Goal: Contribute content: Add original content to the website for others to see

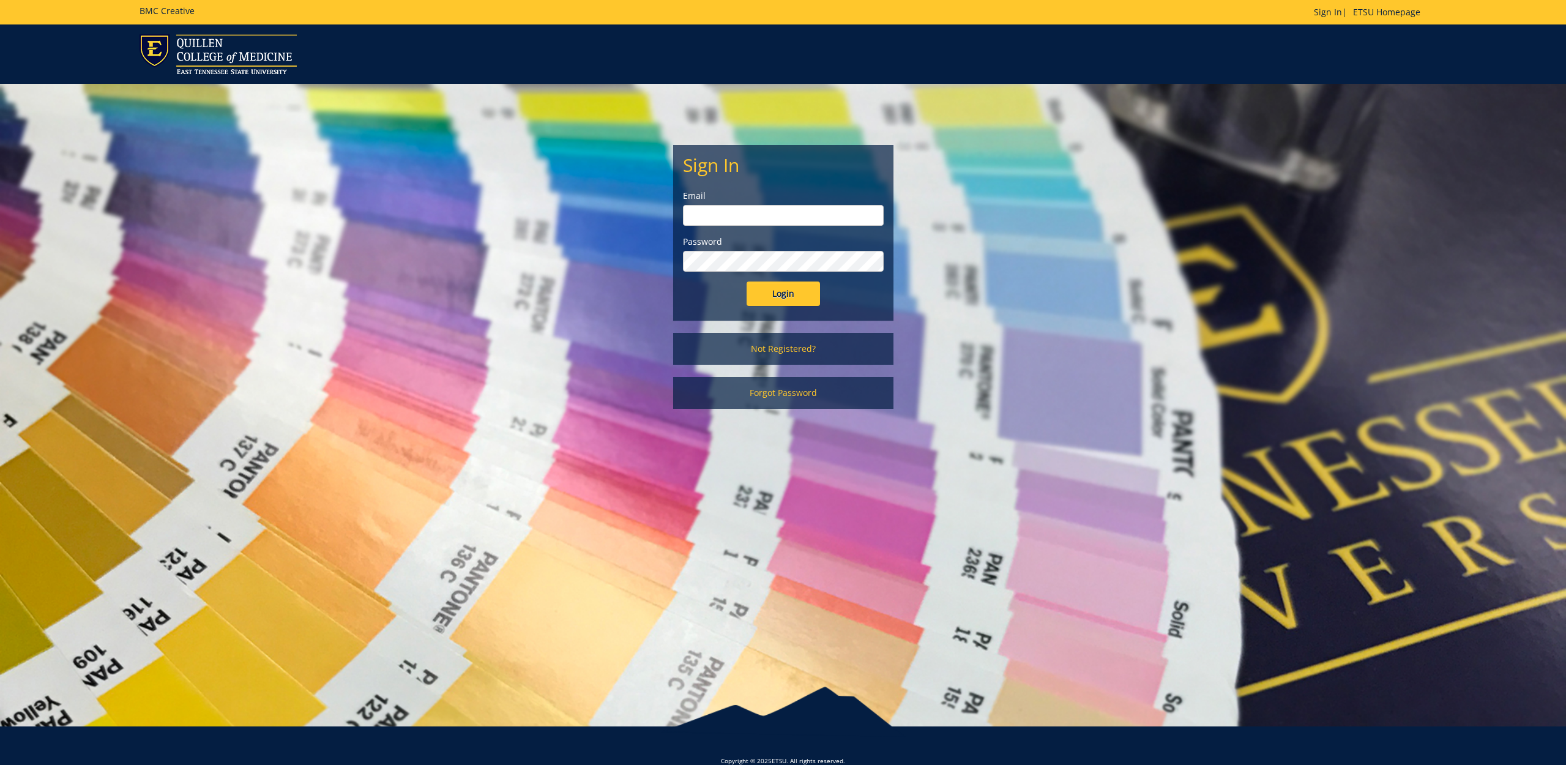
type input "[EMAIL_ADDRESS][DOMAIN_NAME]"
click at [783, 294] on input "Login" at bounding box center [782, 293] width 73 height 24
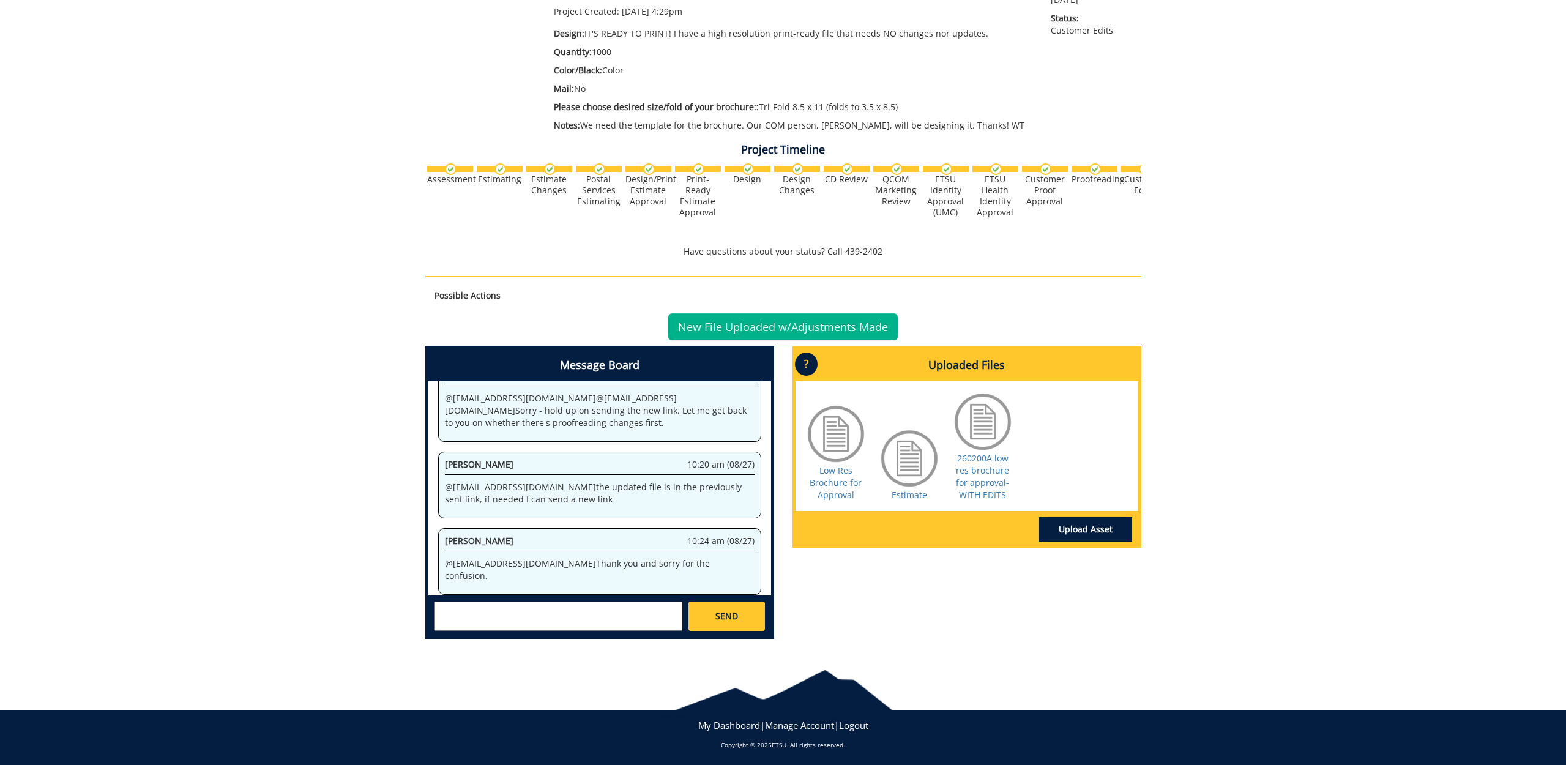
scroll to position [258, 0]
click at [980, 461] on link "260200A low res brochure for approval-WITH EDITS" at bounding box center [982, 477] width 53 height 48
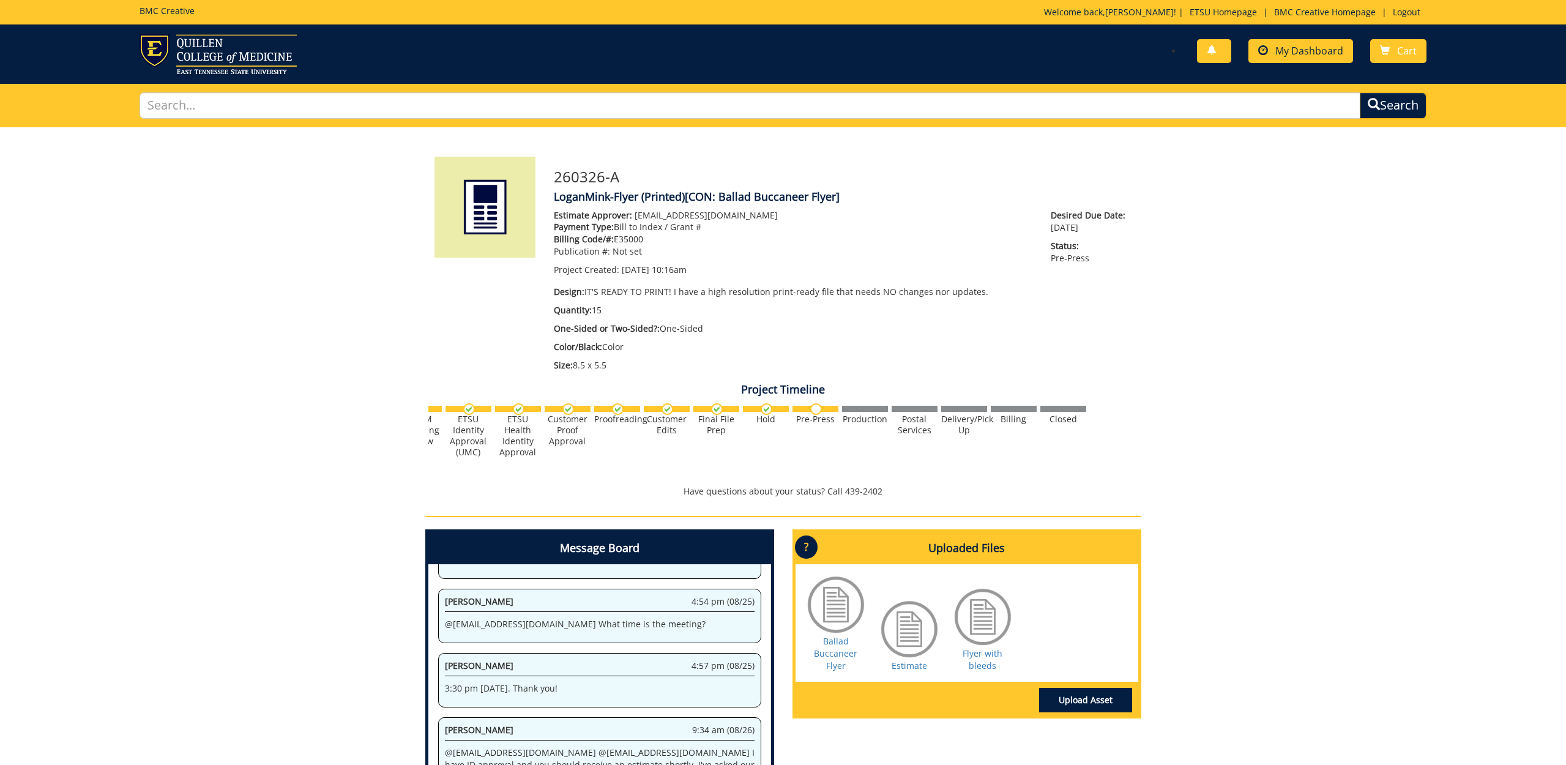
click at [1276, 56] on span "My Dashboard" at bounding box center [1309, 50] width 68 height 13
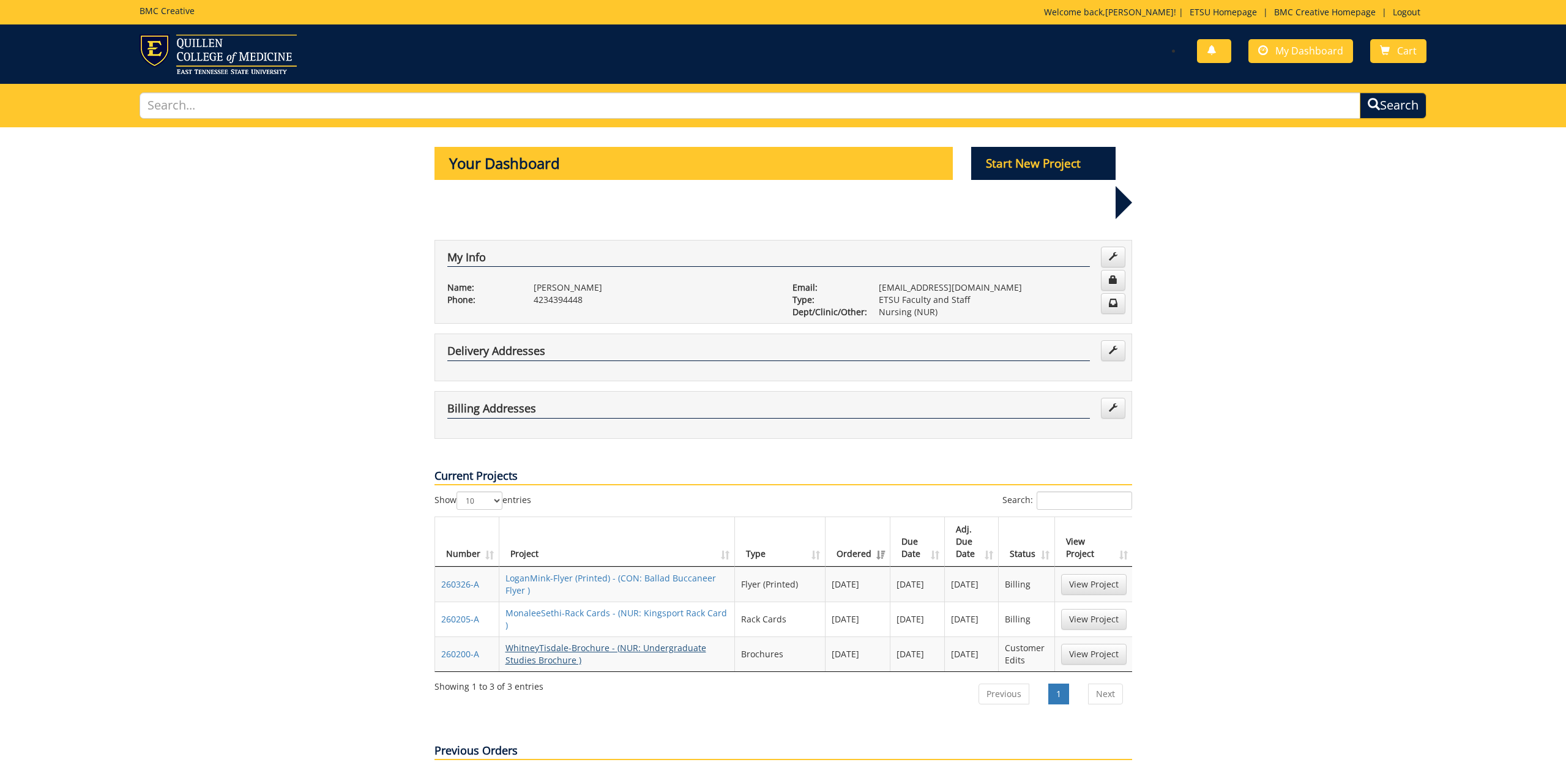
click at [537, 642] on link "WhitneyTisdale-Brochure - (NUR: Undergraduate Studies Brochure )" at bounding box center [605, 654] width 201 height 24
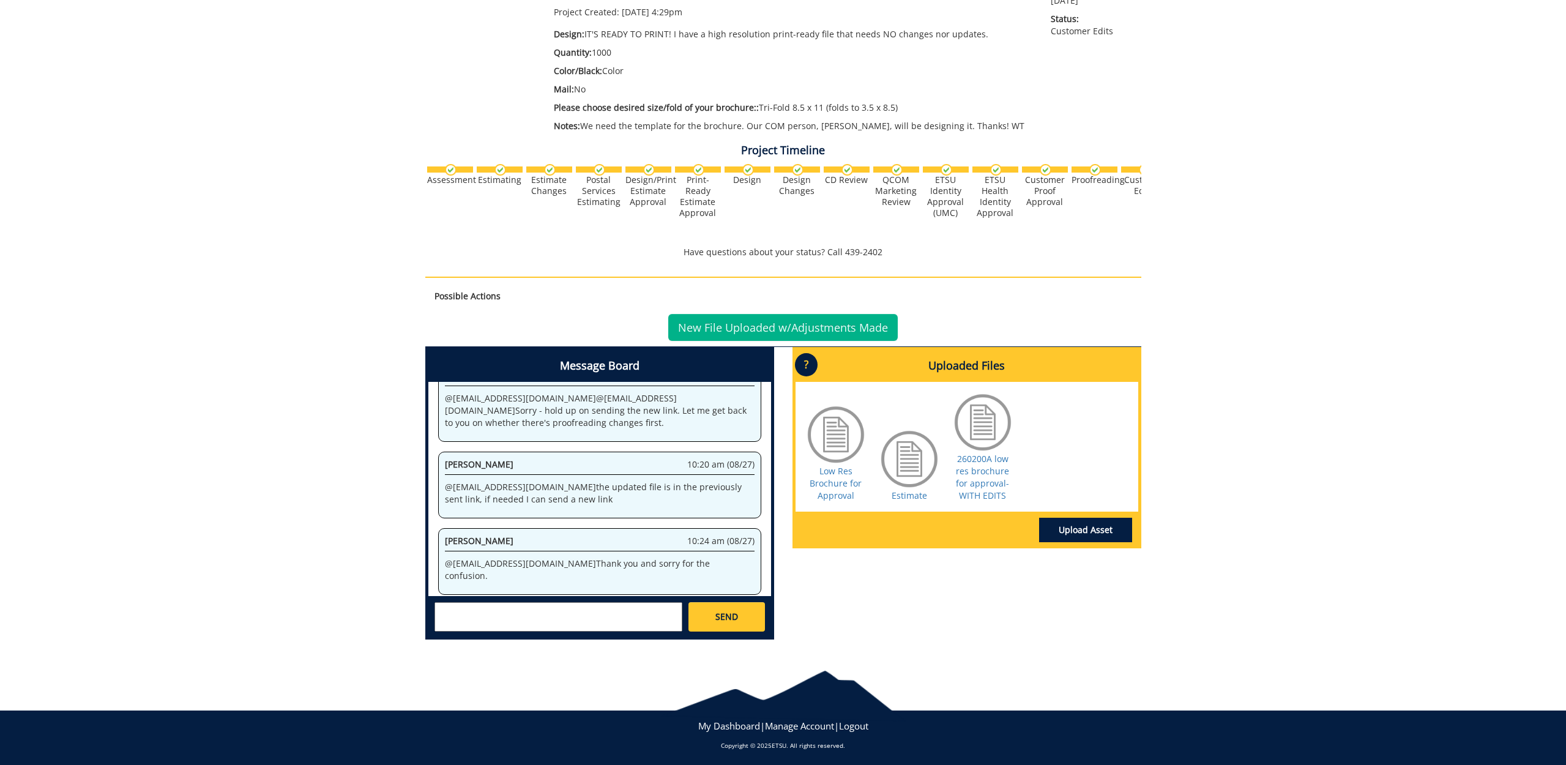
scroll to position [1634, 0]
click at [512, 604] on textarea at bounding box center [558, 616] width 248 height 29
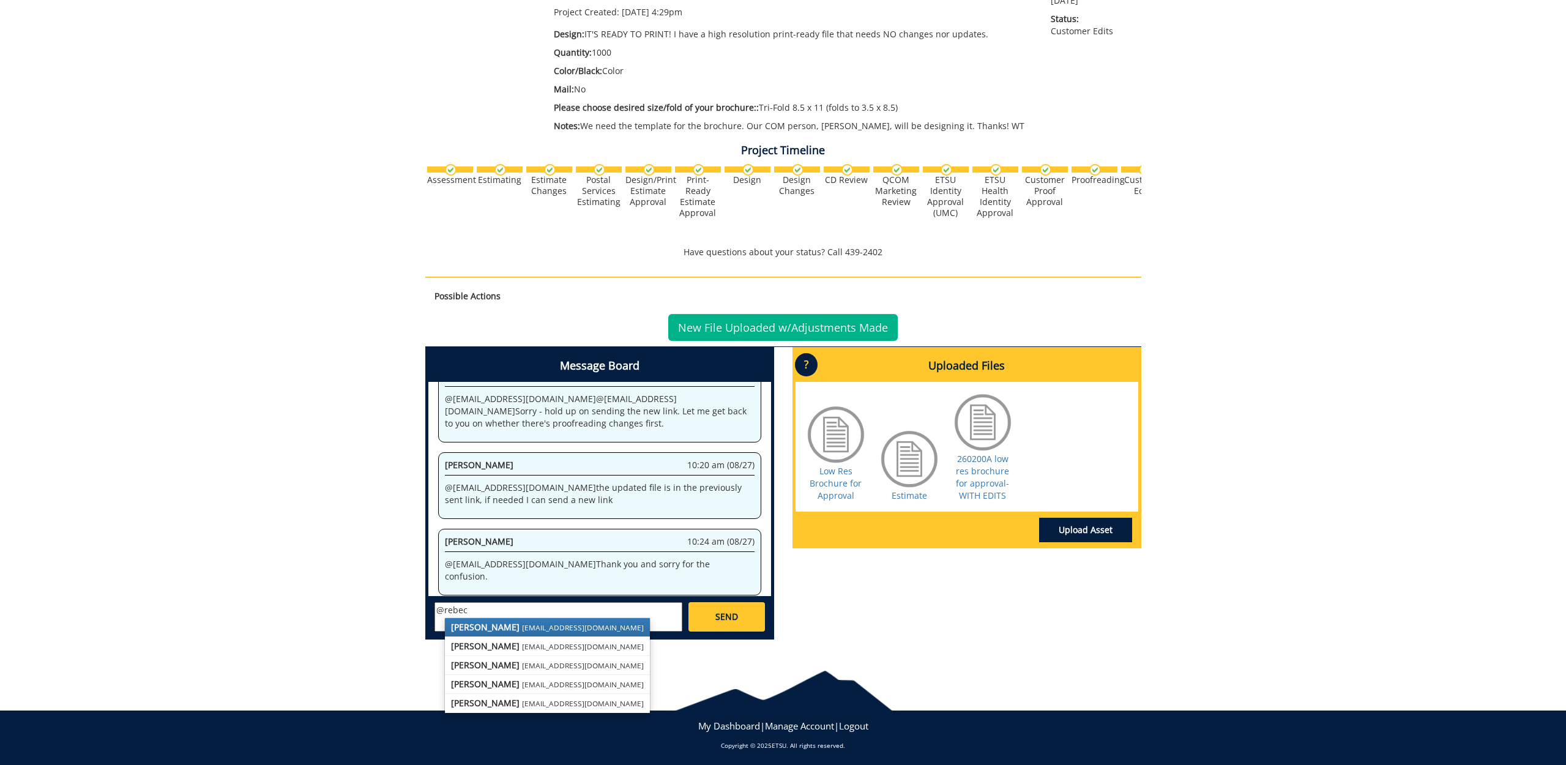
click at [522, 622] on small "[EMAIL_ADDRESS][DOMAIN_NAME]" at bounding box center [583, 627] width 122 height 10
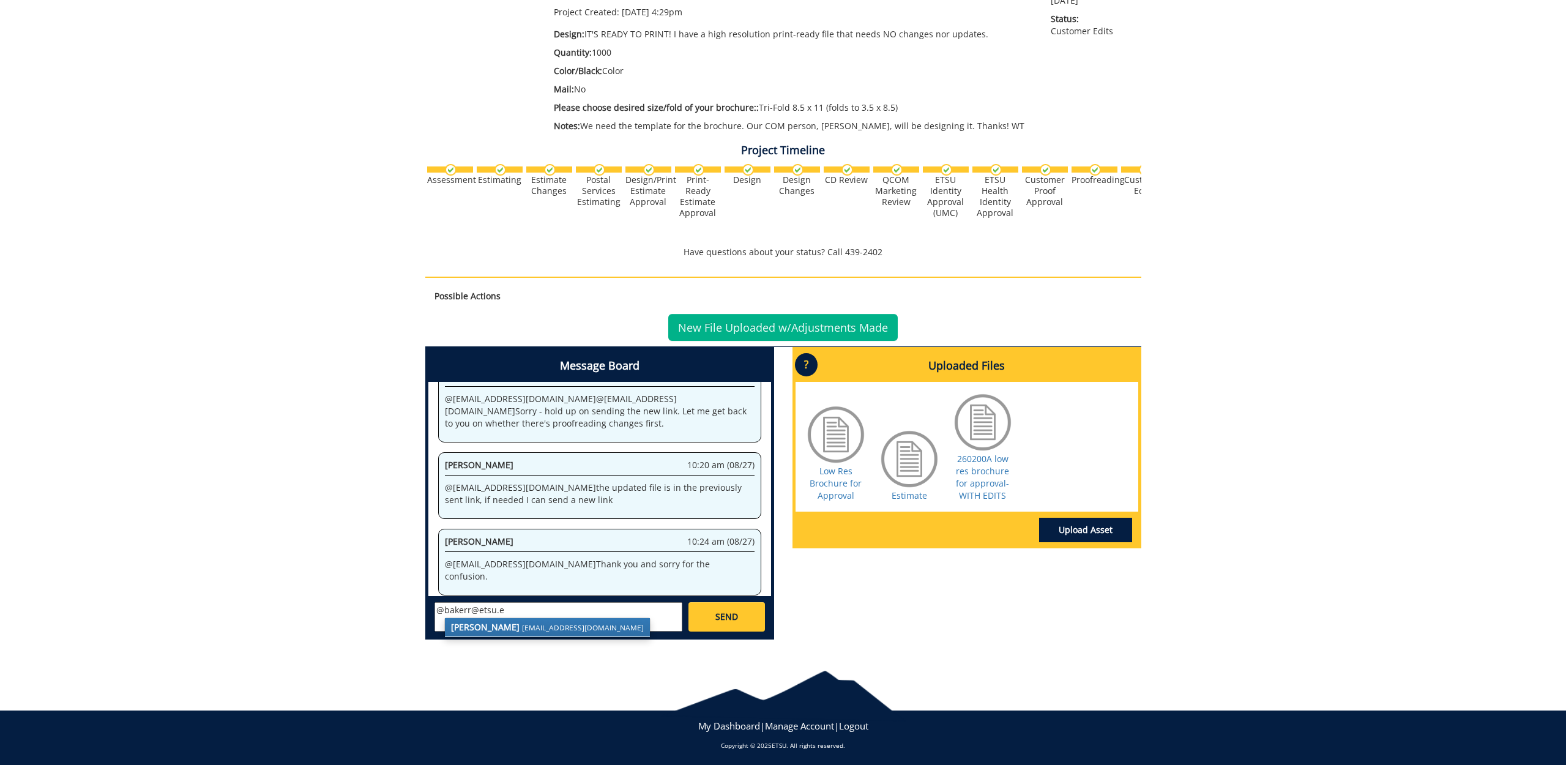
click at [510, 625] on strong "[PERSON_NAME]" at bounding box center [485, 627] width 69 height 12
type textarea "@[EMAIL_ADDRESS][DOMAIN_NAME] Is there somewhere where I can see what the red m…"
click at [735, 613] on span "SEND" at bounding box center [726, 617] width 23 height 12
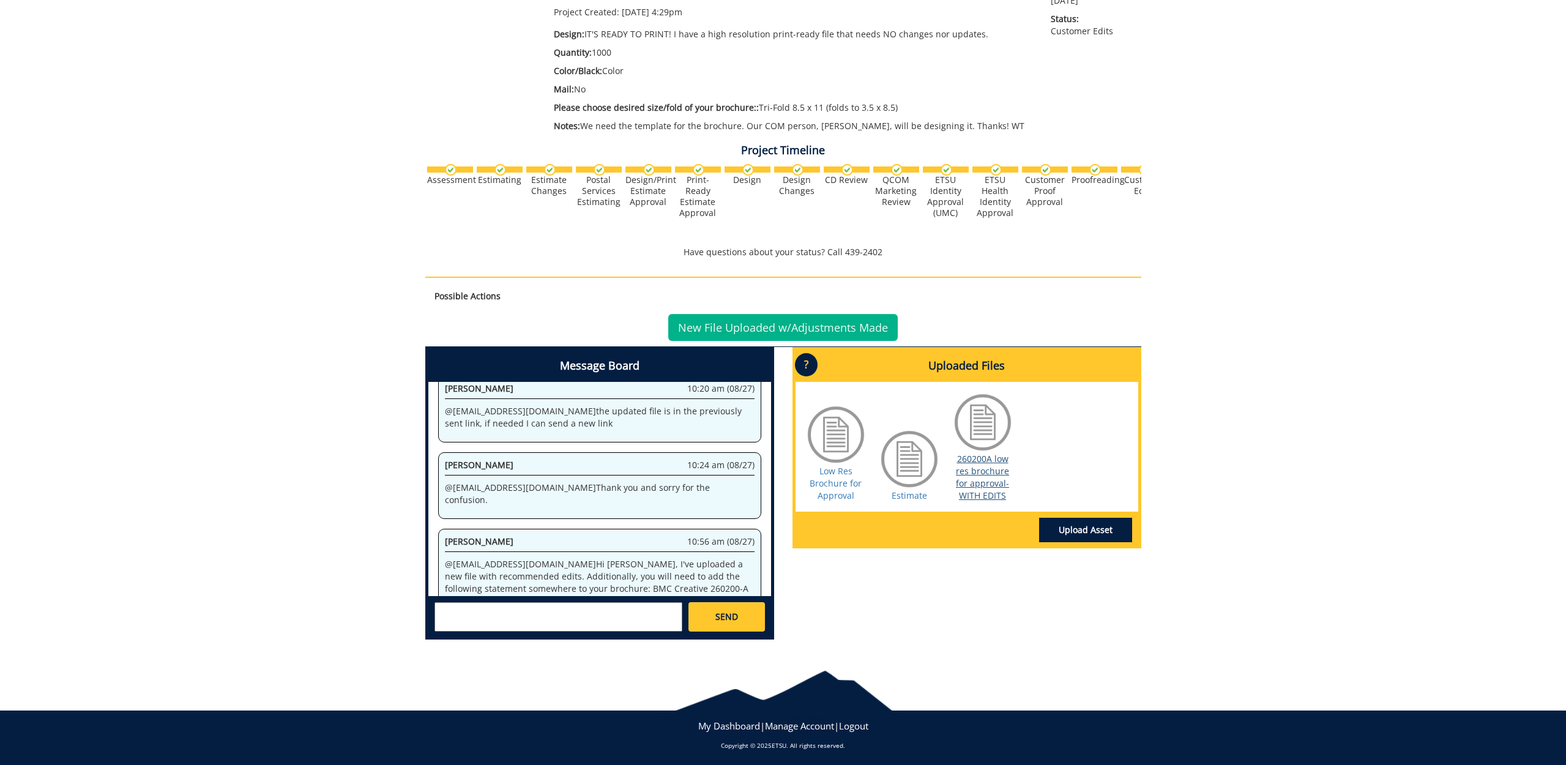
click at [977, 485] on link "260200A low res brochure for approval-WITH EDITS" at bounding box center [982, 477] width 53 height 48
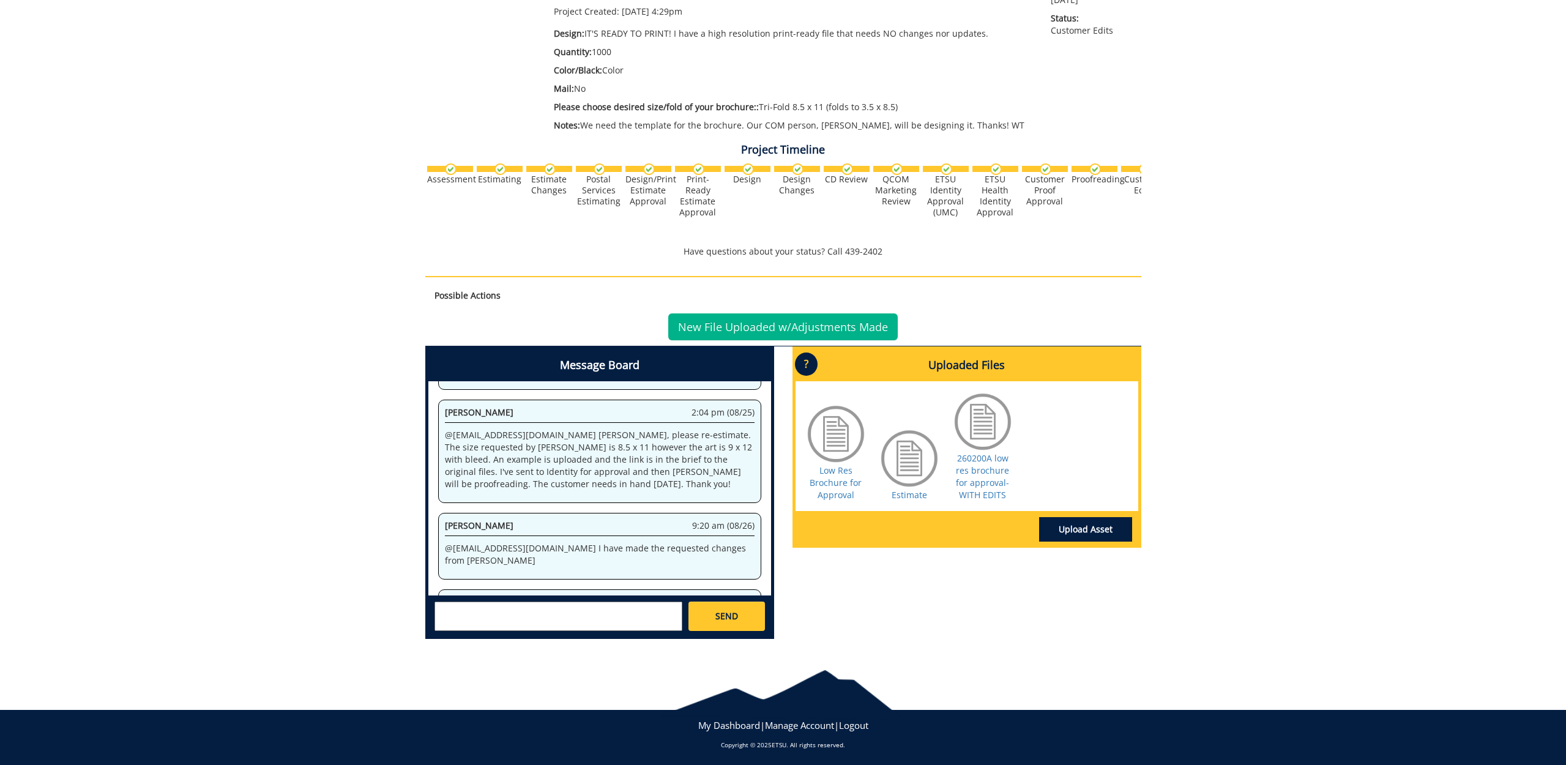
scroll to position [258, 0]
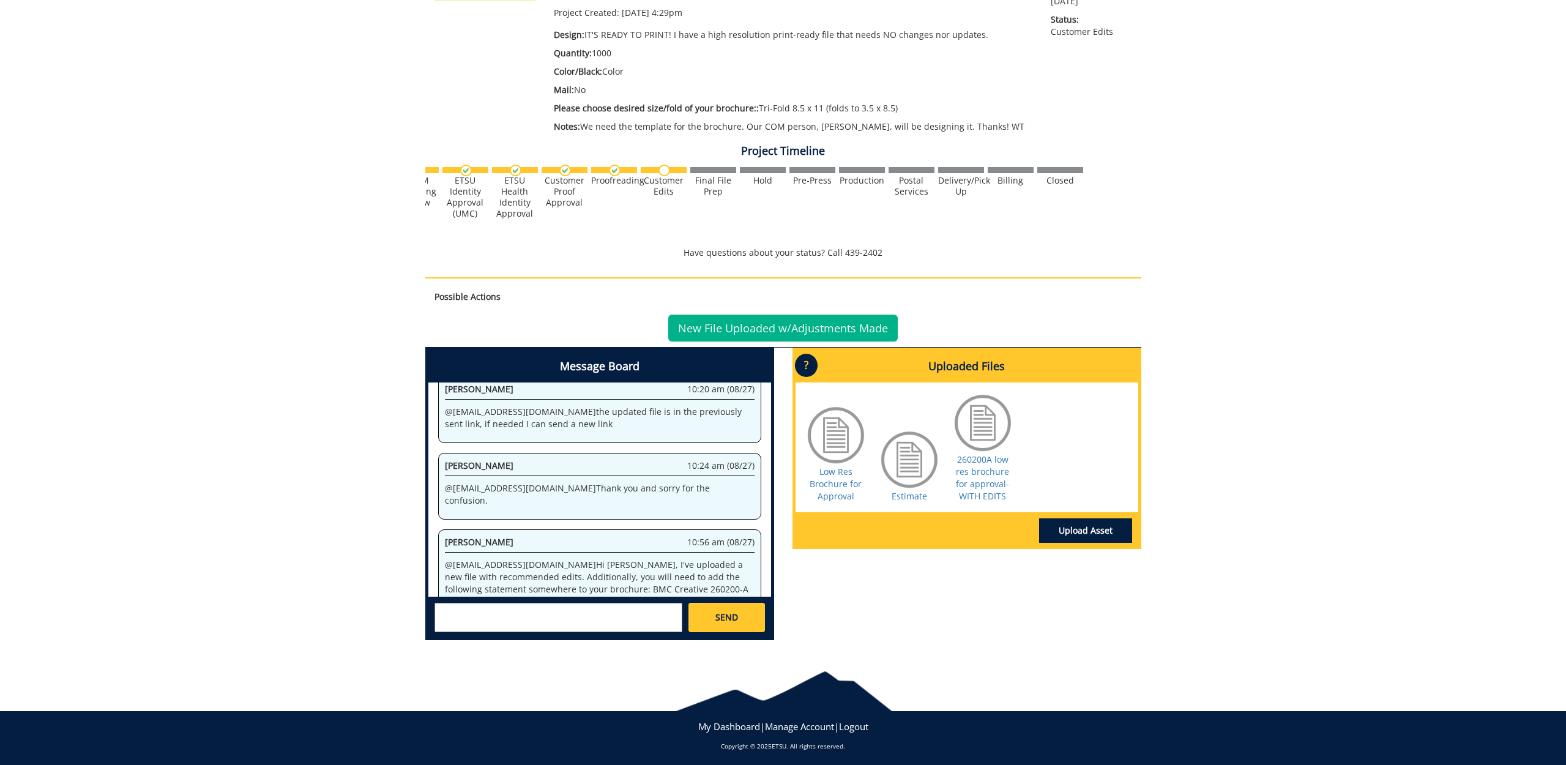
scroll to position [0, 480]
drag, startPoint x: 517, startPoint y: 489, endPoint x: 614, endPoint y: 491, distance: 97.3
click at [614, 559] on p "@ [EMAIL_ADDRESS][DOMAIN_NAME] Hi [PERSON_NAME], I've uploaded a new file with …" at bounding box center [600, 577] width 310 height 37
copy p "BMC Creative 260200-A"
click at [1071, 524] on link "Upload Asset" at bounding box center [1085, 530] width 93 height 24
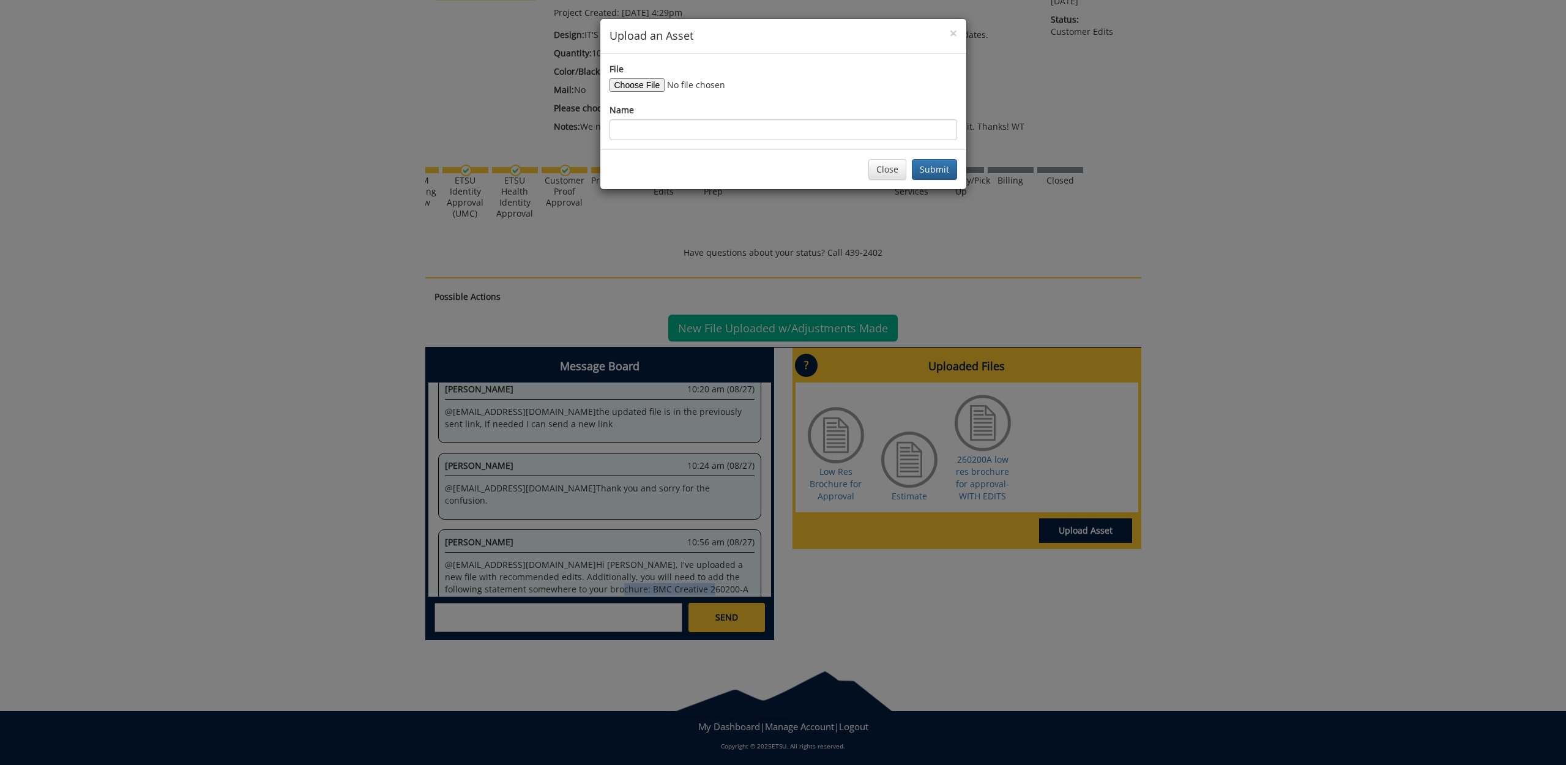
click at [641, 81] on input "File" at bounding box center [692, 84] width 166 height 13
type input "C:\fakepath\230487-A CON Undergraduate Brochure Final_8.27.25.pdf"
click at [757, 125] on input "Name" at bounding box center [783, 129] width 348 height 21
click at [640, 128] on input "Print ready File with Bleeds" at bounding box center [783, 129] width 348 height 21
drag, startPoint x: 666, startPoint y: 127, endPoint x: 677, endPoint y: 126, distance: 10.5
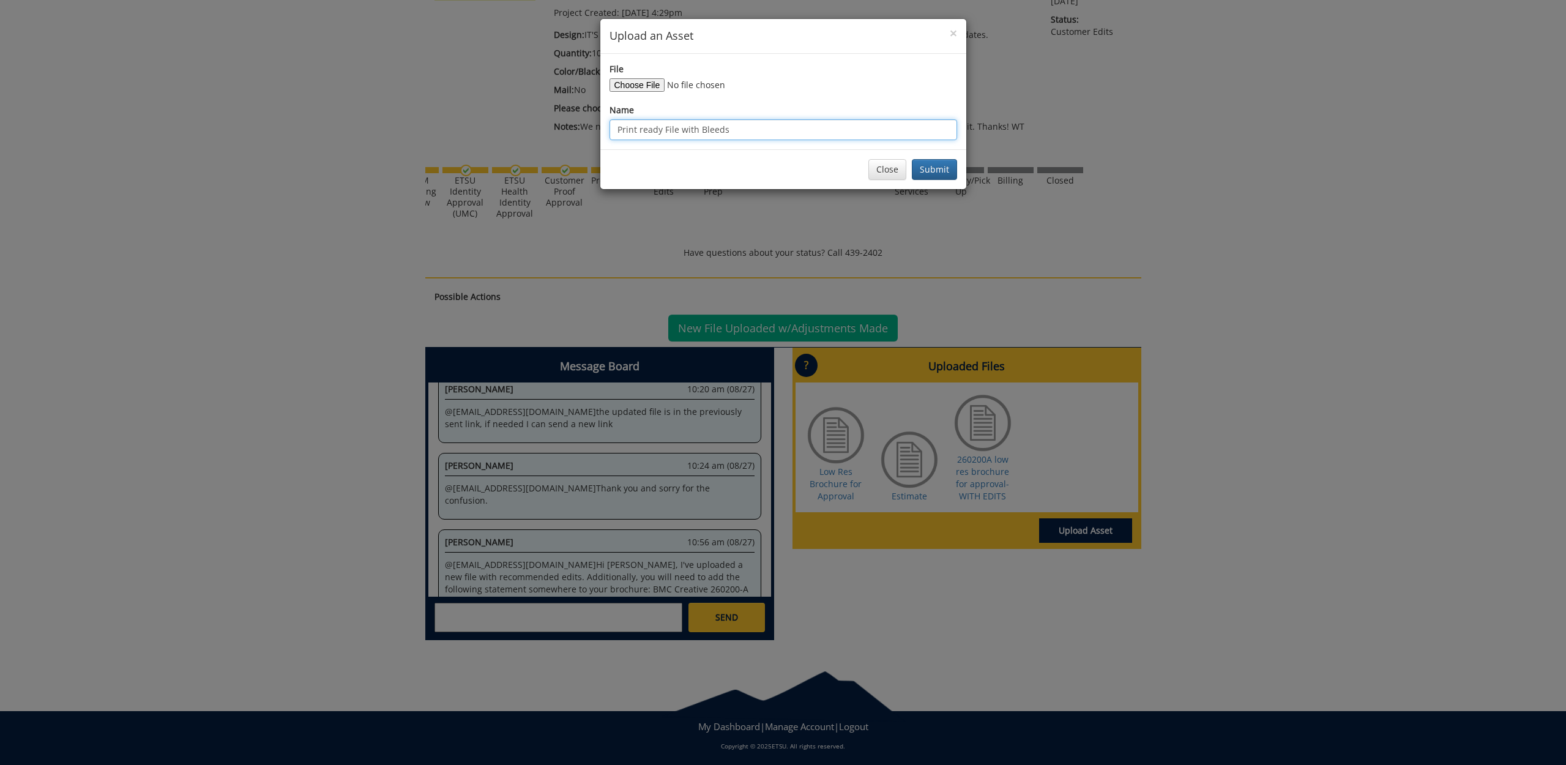
click at [668, 127] on input "Print ready File with Bleeds" at bounding box center [783, 129] width 348 height 21
click at [700, 130] on input "Print ready file with Bleeds" at bounding box center [783, 129] width 348 height 21
type input "Print ready file with bleeds"
click at [937, 165] on button "Submit" at bounding box center [934, 169] width 45 height 21
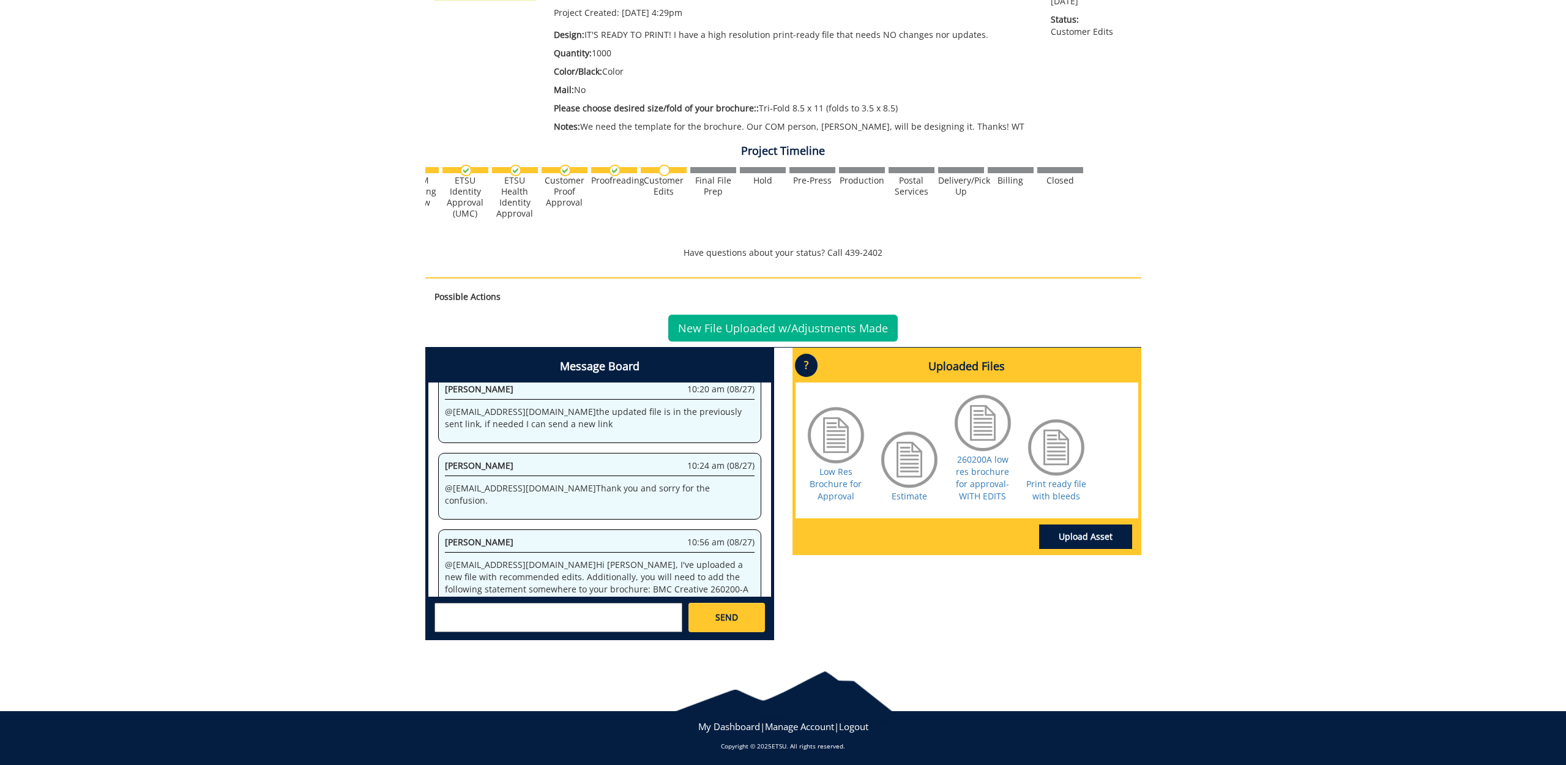
click at [830, 324] on link "New File Uploaded w/Adjustments Made" at bounding box center [782, 327] width 229 height 27
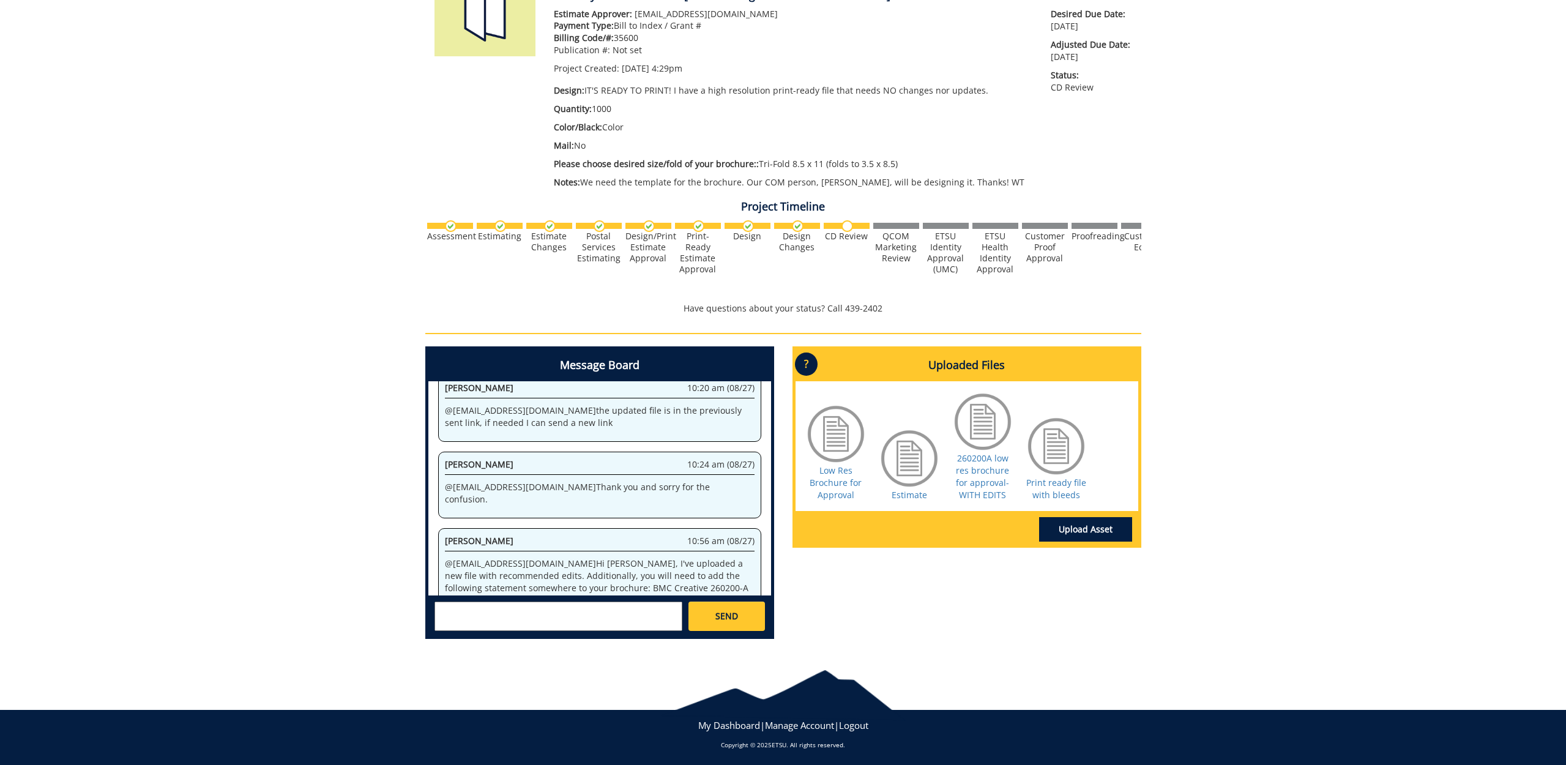
scroll to position [201, 0]
click at [549, 603] on textarea at bounding box center [558, 616] width 248 height 29
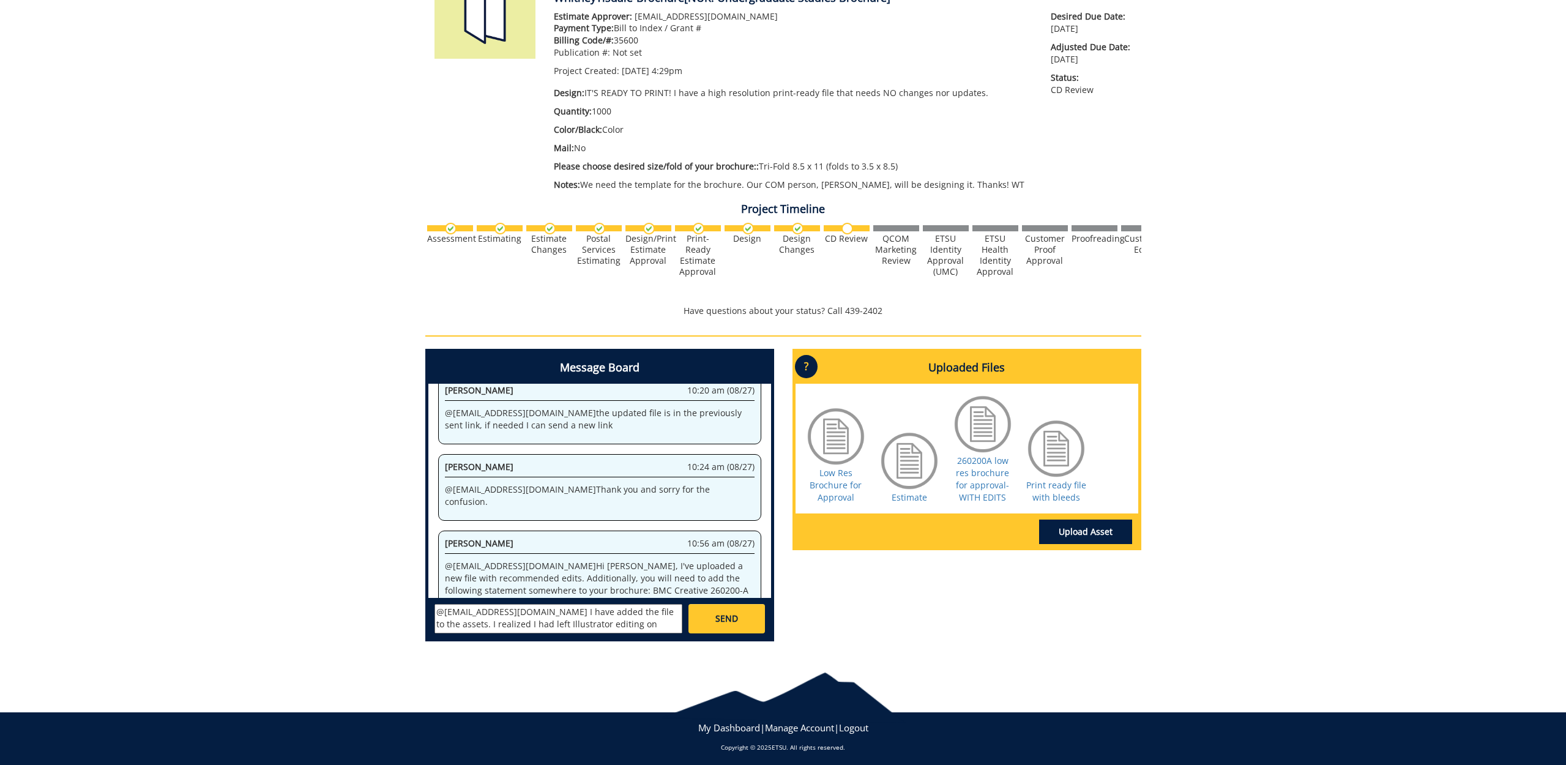
click at [595, 619] on textarea "@[EMAIL_ADDRESS][DOMAIN_NAME] I have added the file to the assets. I realized I…" at bounding box center [558, 618] width 248 height 29
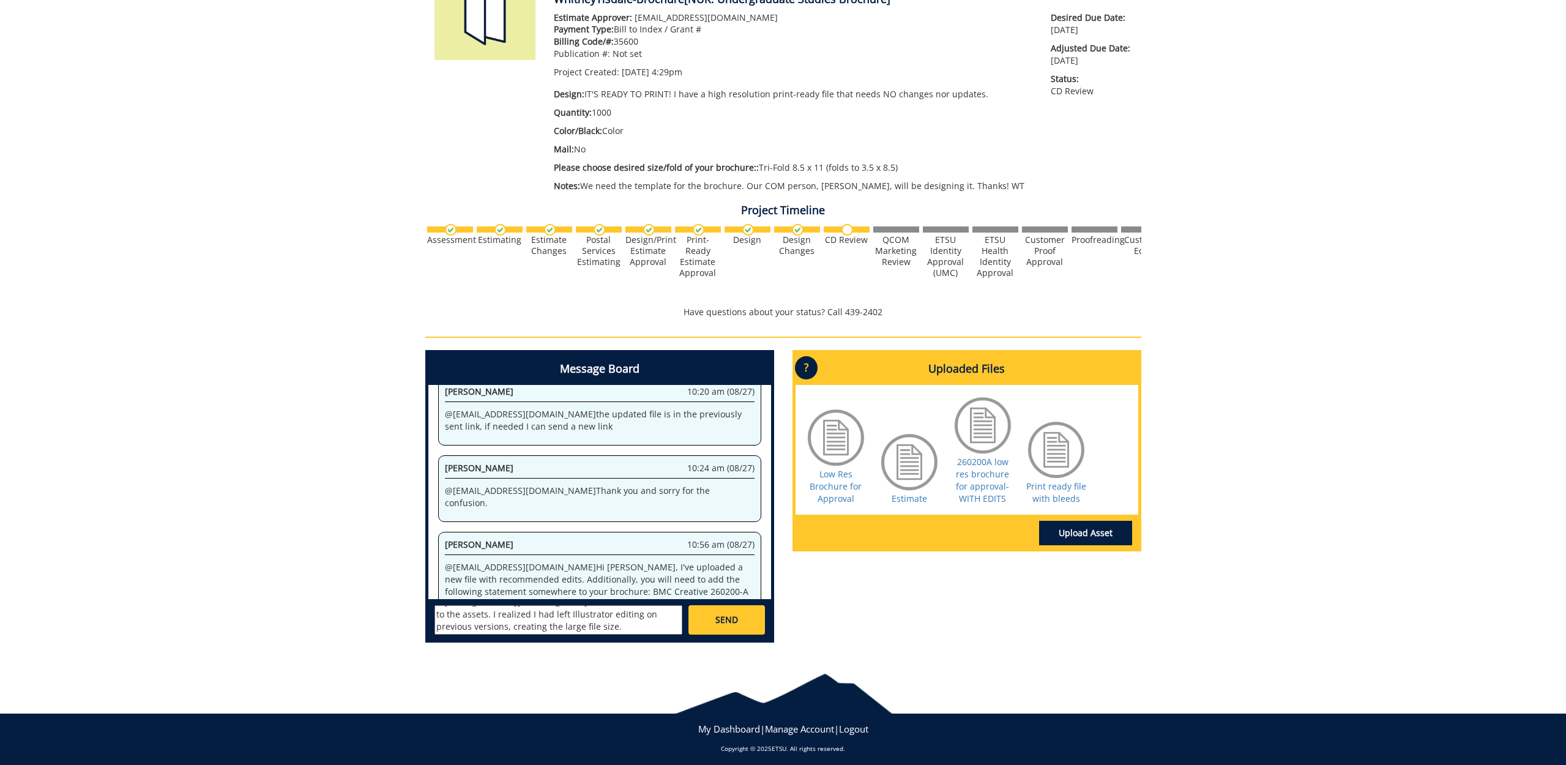
scroll to position [11, 0]
type textarea "@[EMAIL_ADDRESS][DOMAIN_NAME] I have added the file to the assets. I realized I…"
click at [750, 616] on link "SEND" at bounding box center [726, 619] width 76 height 29
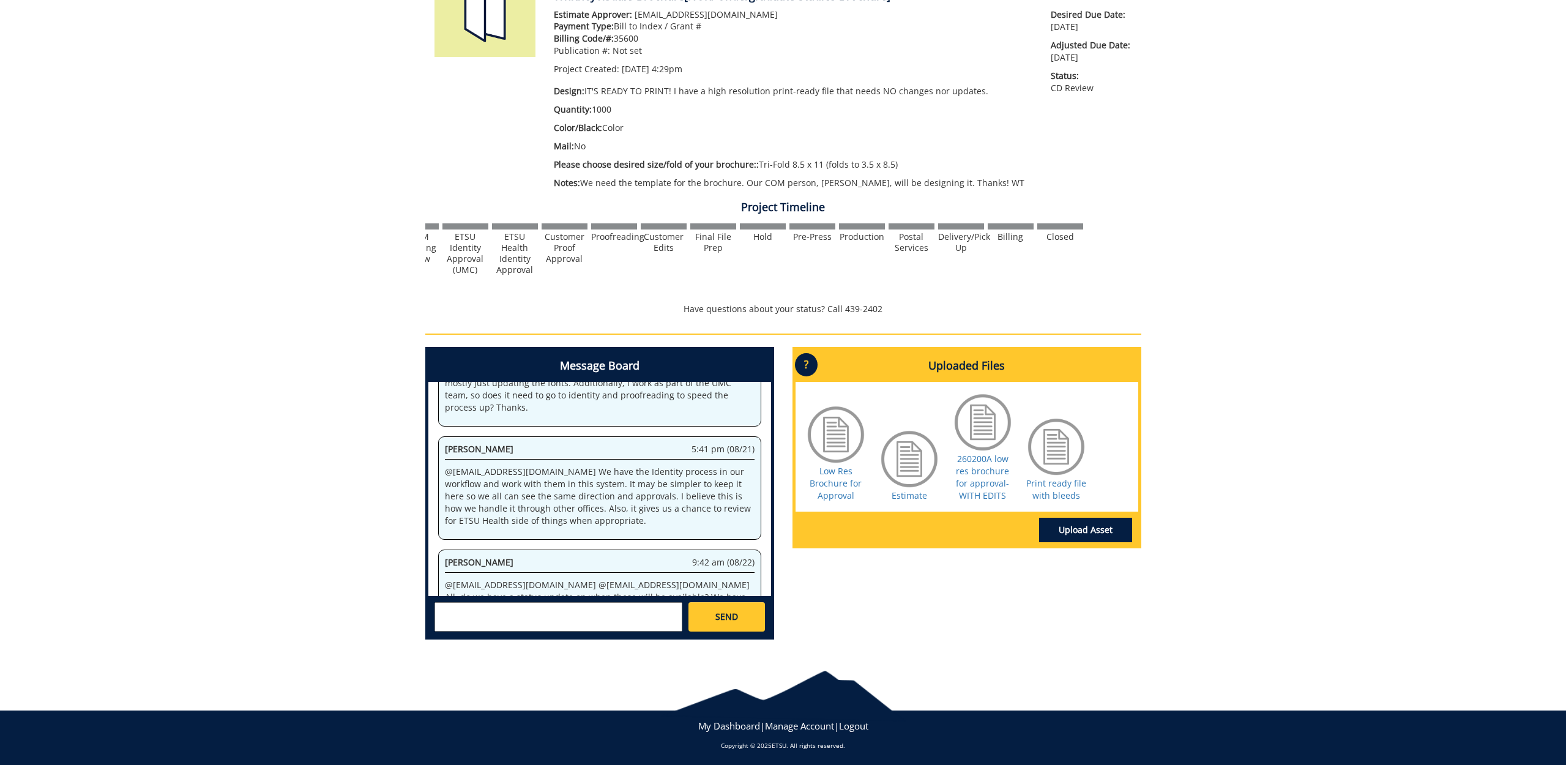
scroll to position [22009, 0]
click at [478, 615] on textarea at bounding box center [558, 616] width 248 height 29
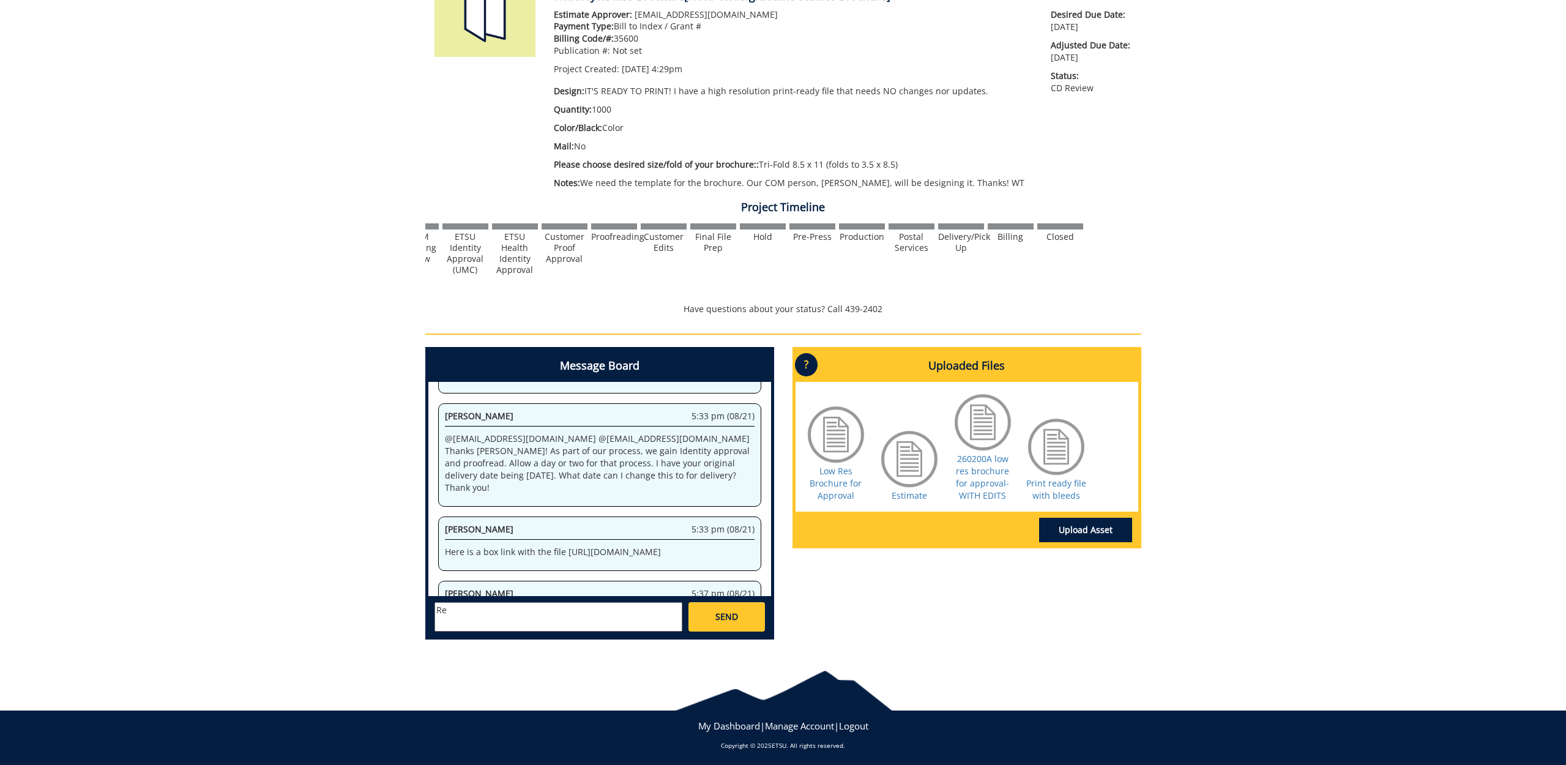
type textarea "R"
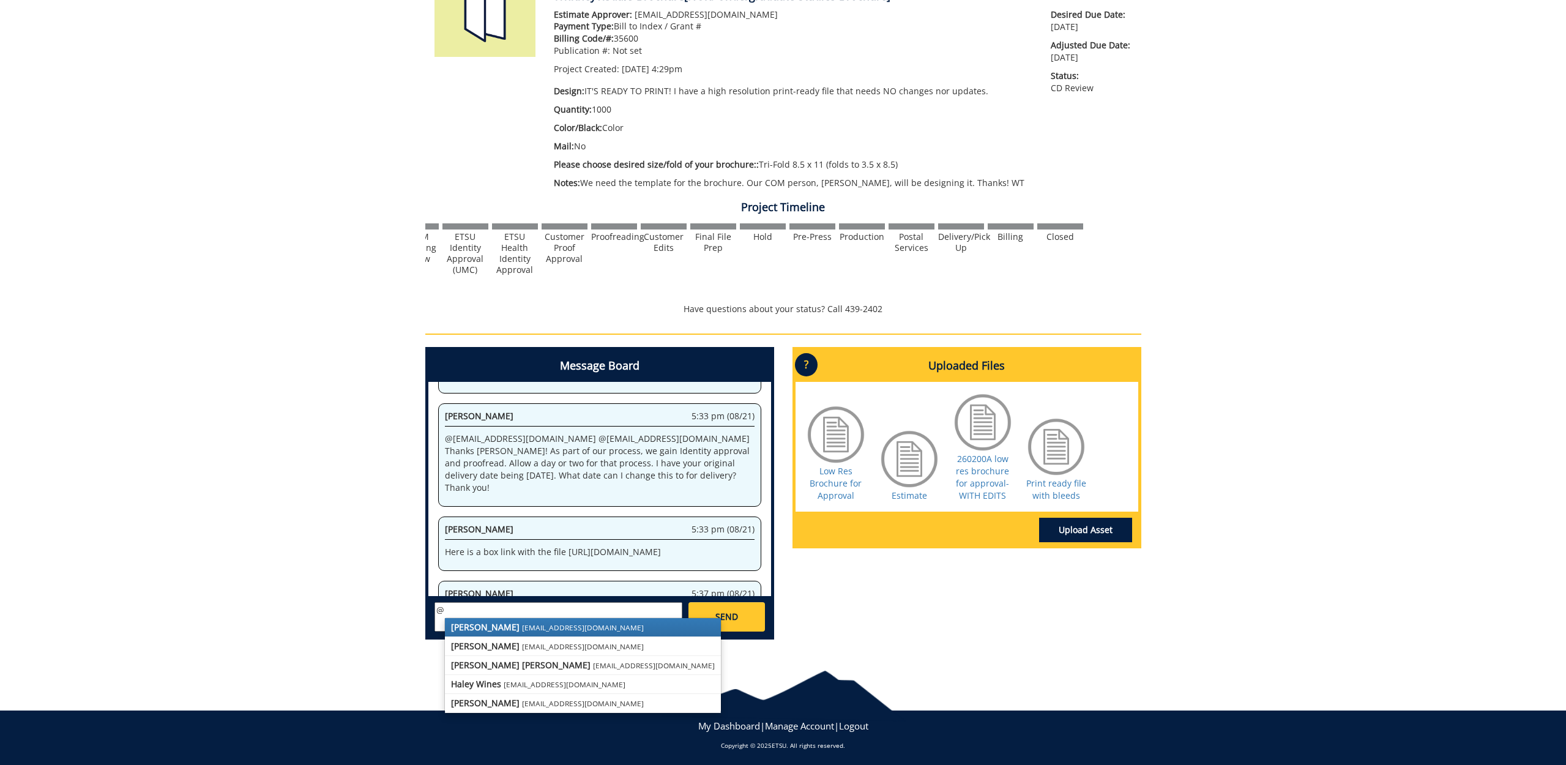
scroll to position [30281, 0]
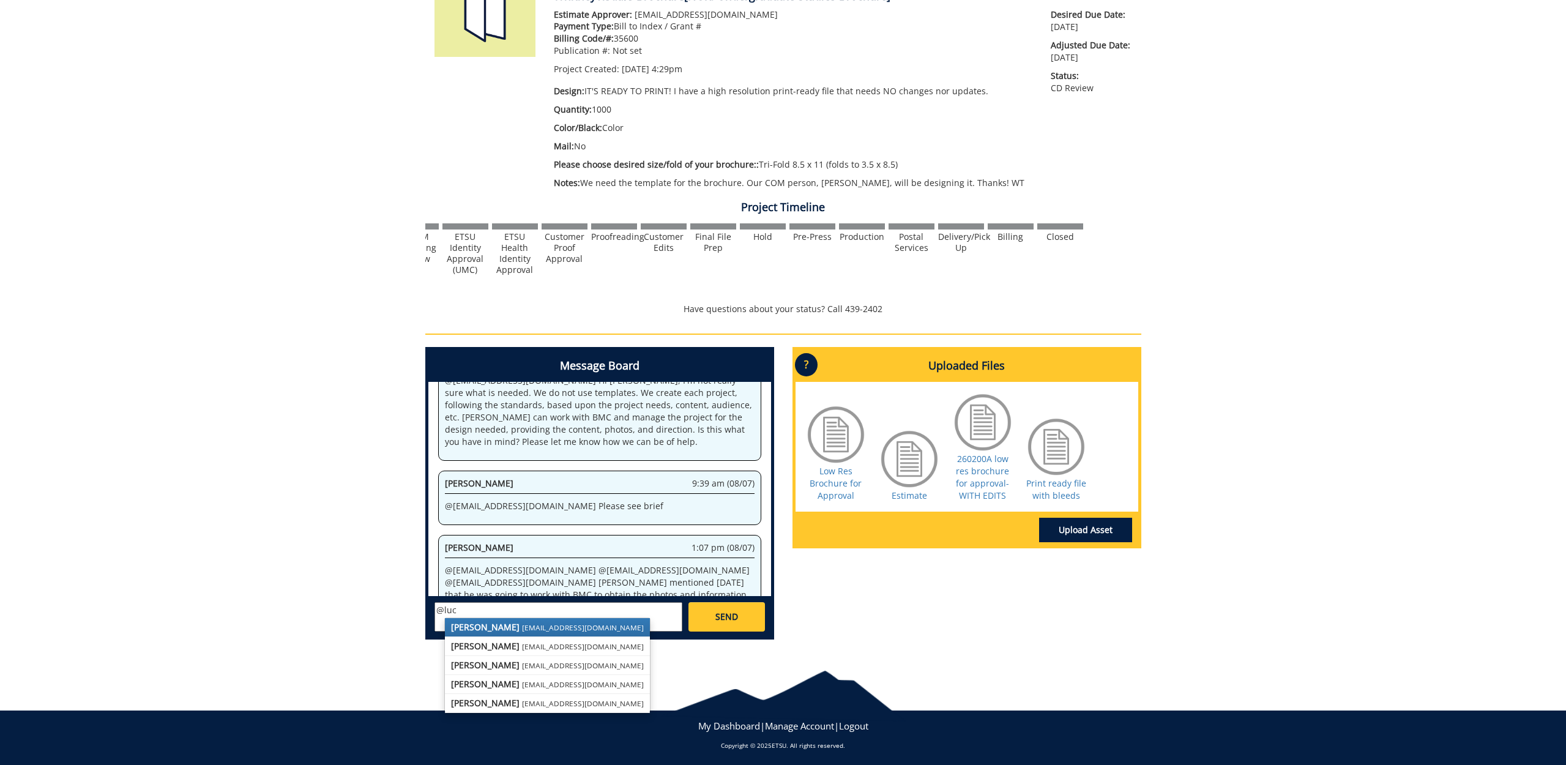
type textarea "@luca"
drag, startPoint x: 405, startPoint y: 600, endPoint x: 396, endPoint y: 598, distance: 9.5
click at [396, 598] on div "260200-A WhitneyTisdale-[GEOGRAPHIC_DATA] [NUR: Undergraduate Studies Brochure]…" at bounding box center [783, 288] width 1566 height 723
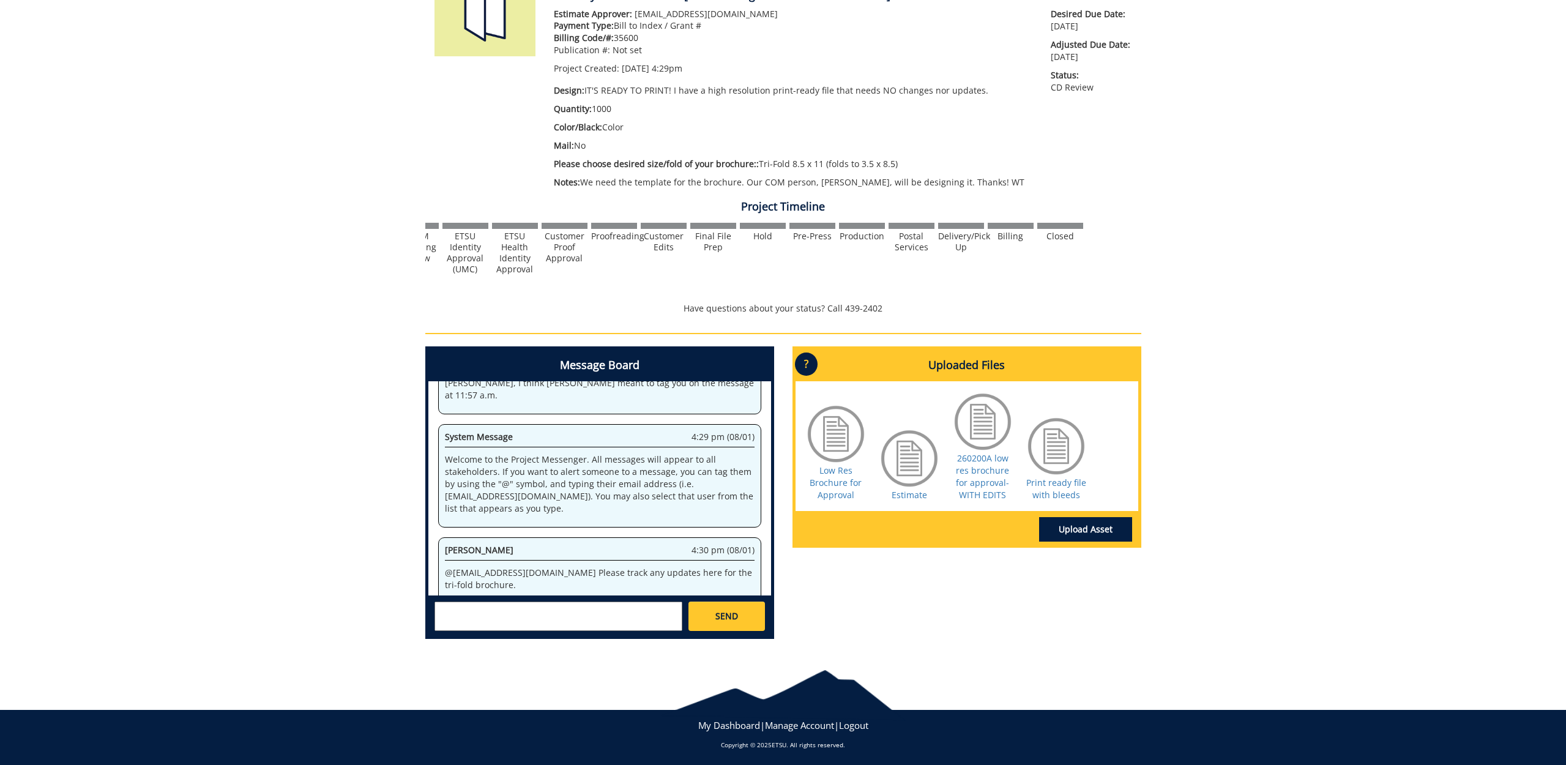
scroll to position [201, 0]
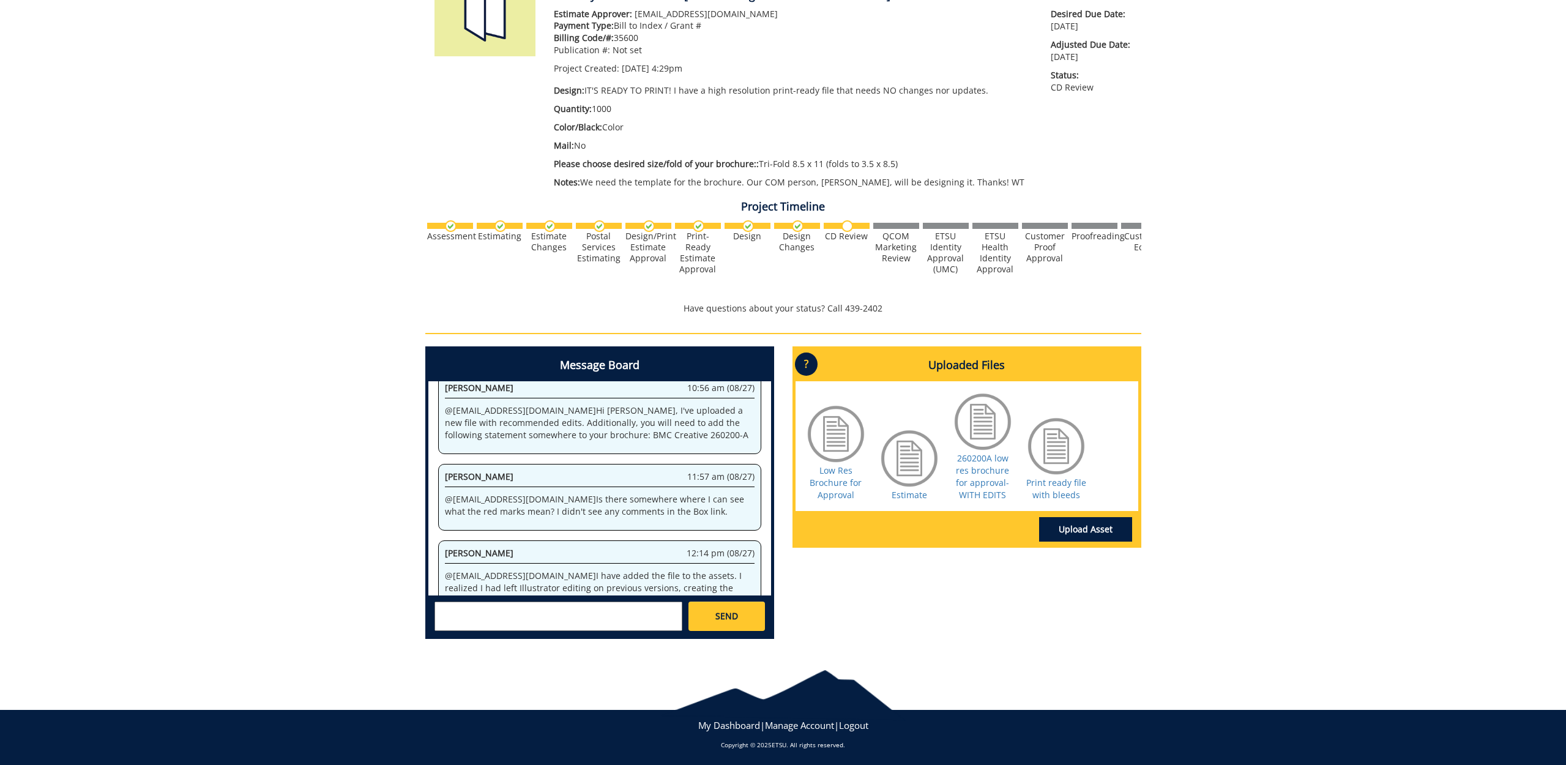
scroll to position [201, 0]
